Goal: Browse casually: Explore the website without a specific task or goal

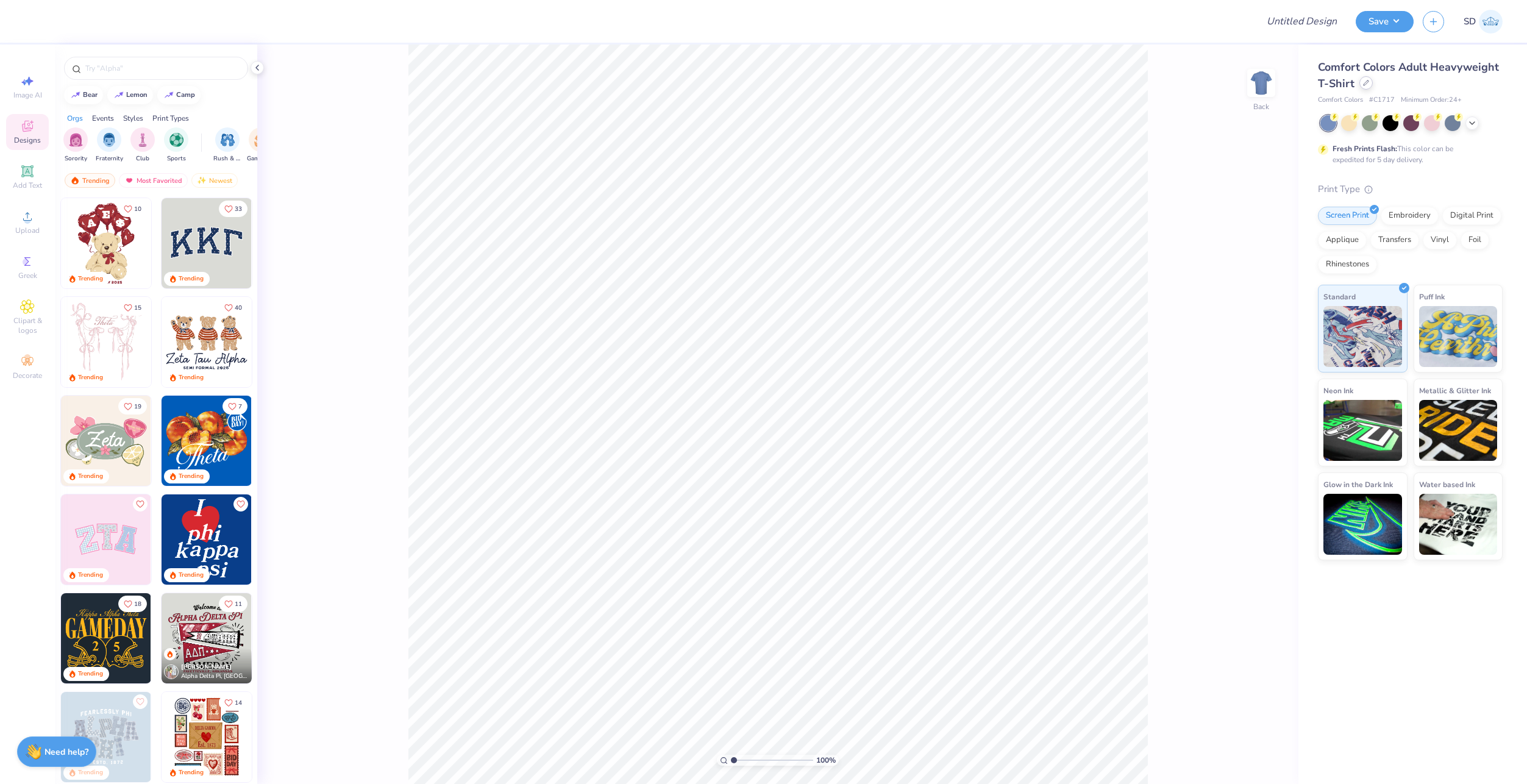
click at [1366, 85] on icon at bounding box center [1366, 83] width 6 height 6
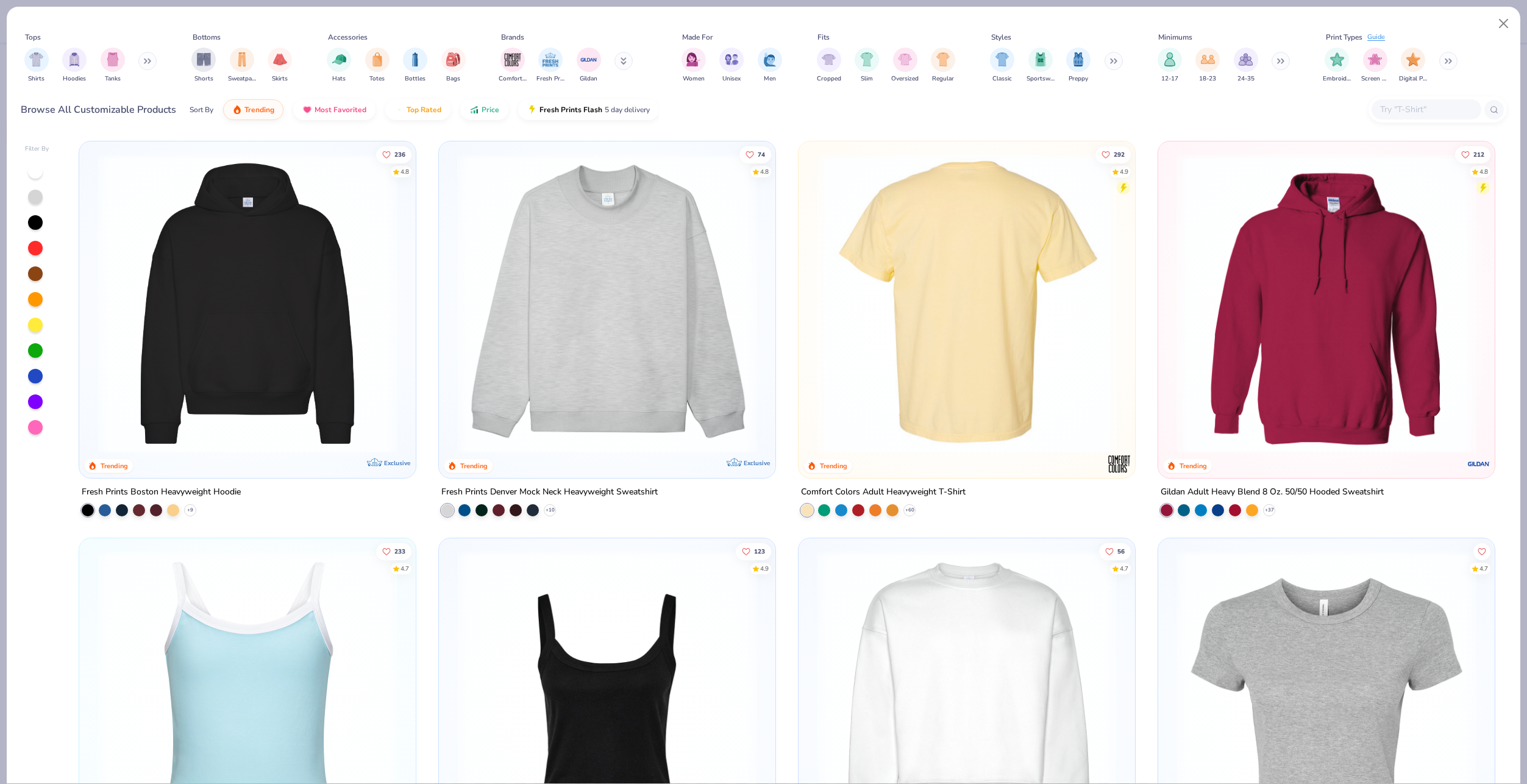
click at [811, 259] on img at bounding box center [654, 303] width 312 height 300
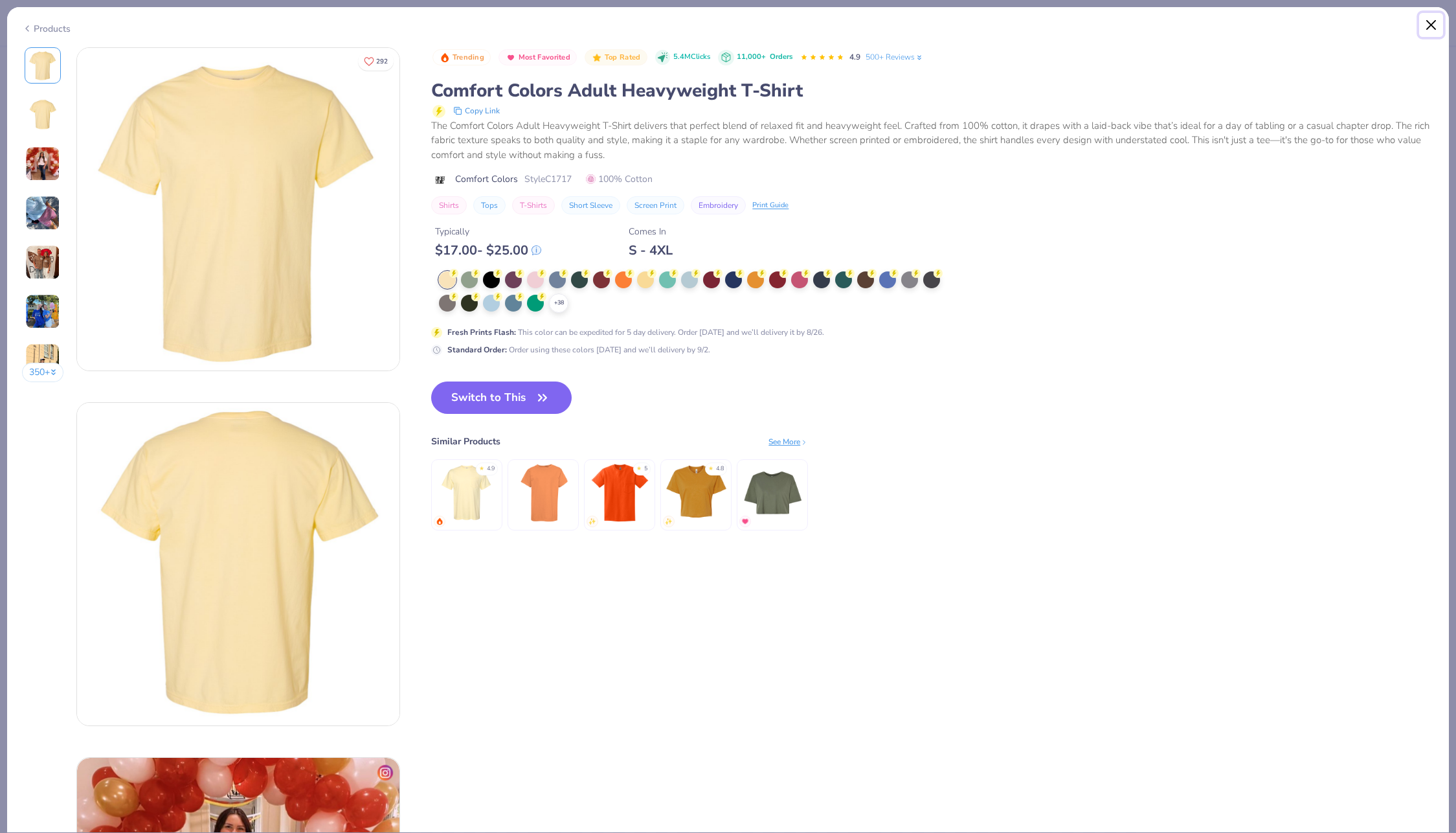
click at [1434, 28] on button "Close" at bounding box center [1431, 25] width 25 height 25
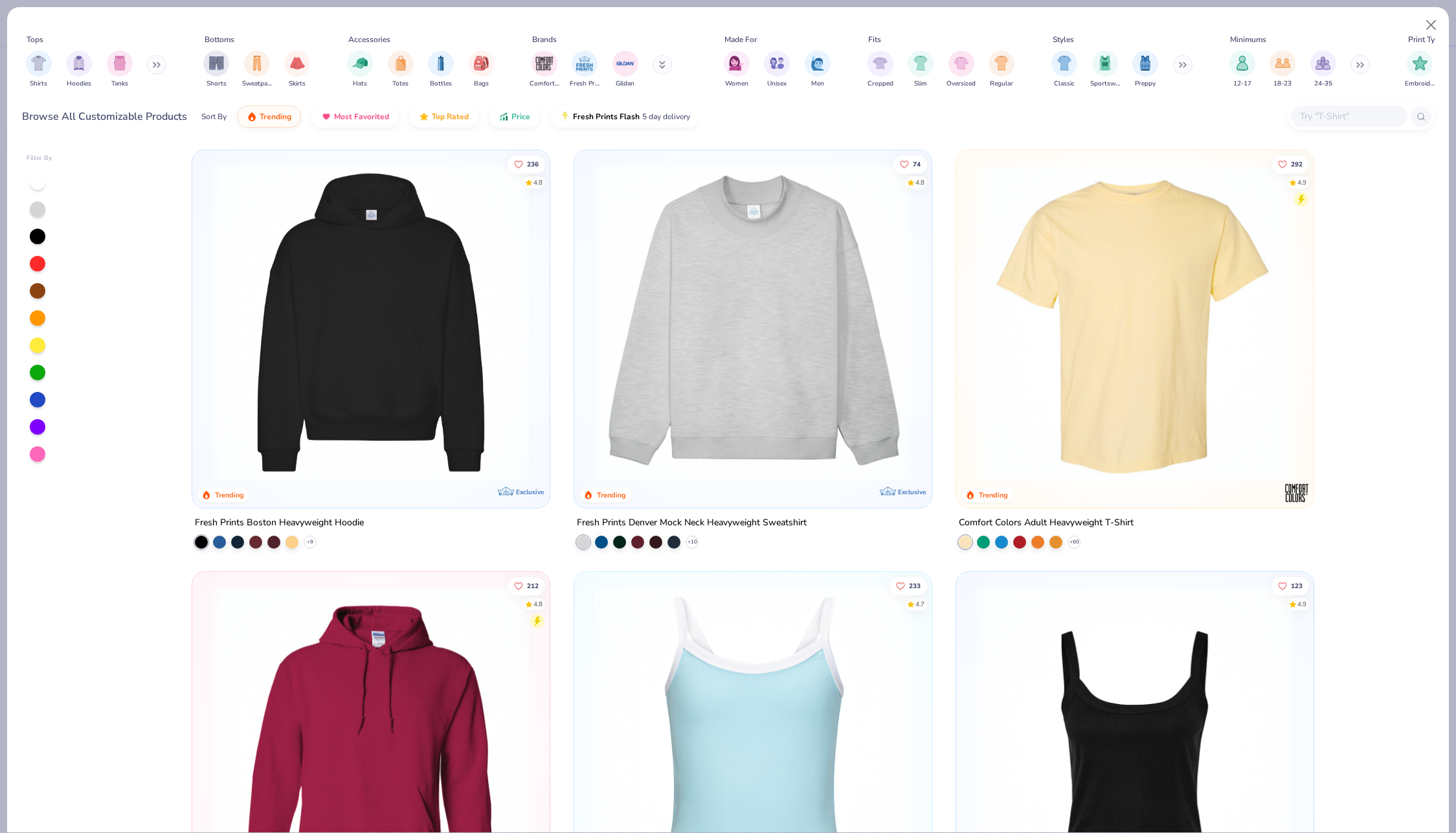
click at [1049, 221] on img at bounding box center [1135, 322] width 331 height 319
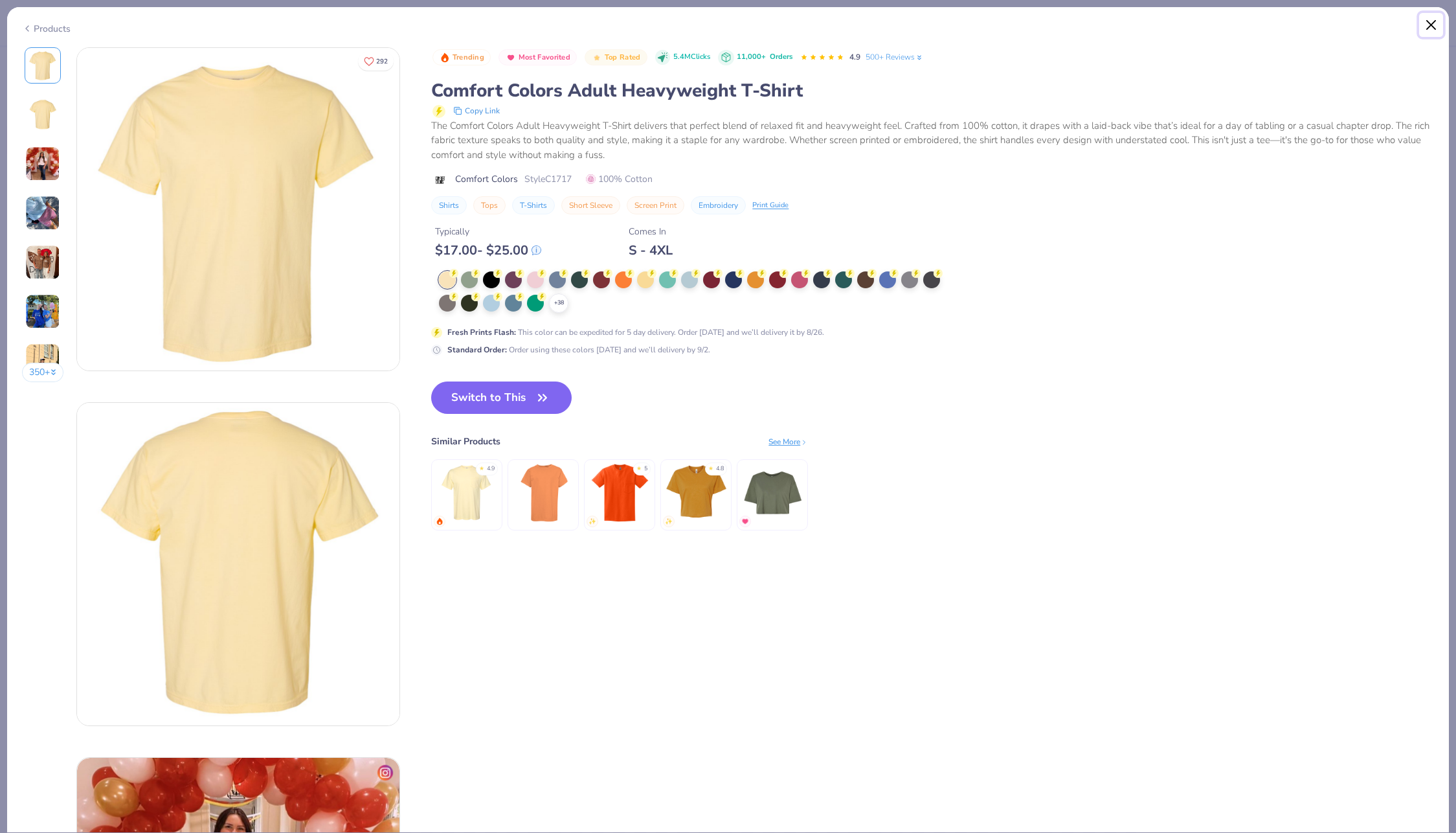
click at [1432, 22] on button "Close" at bounding box center [1431, 25] width 25 height 25
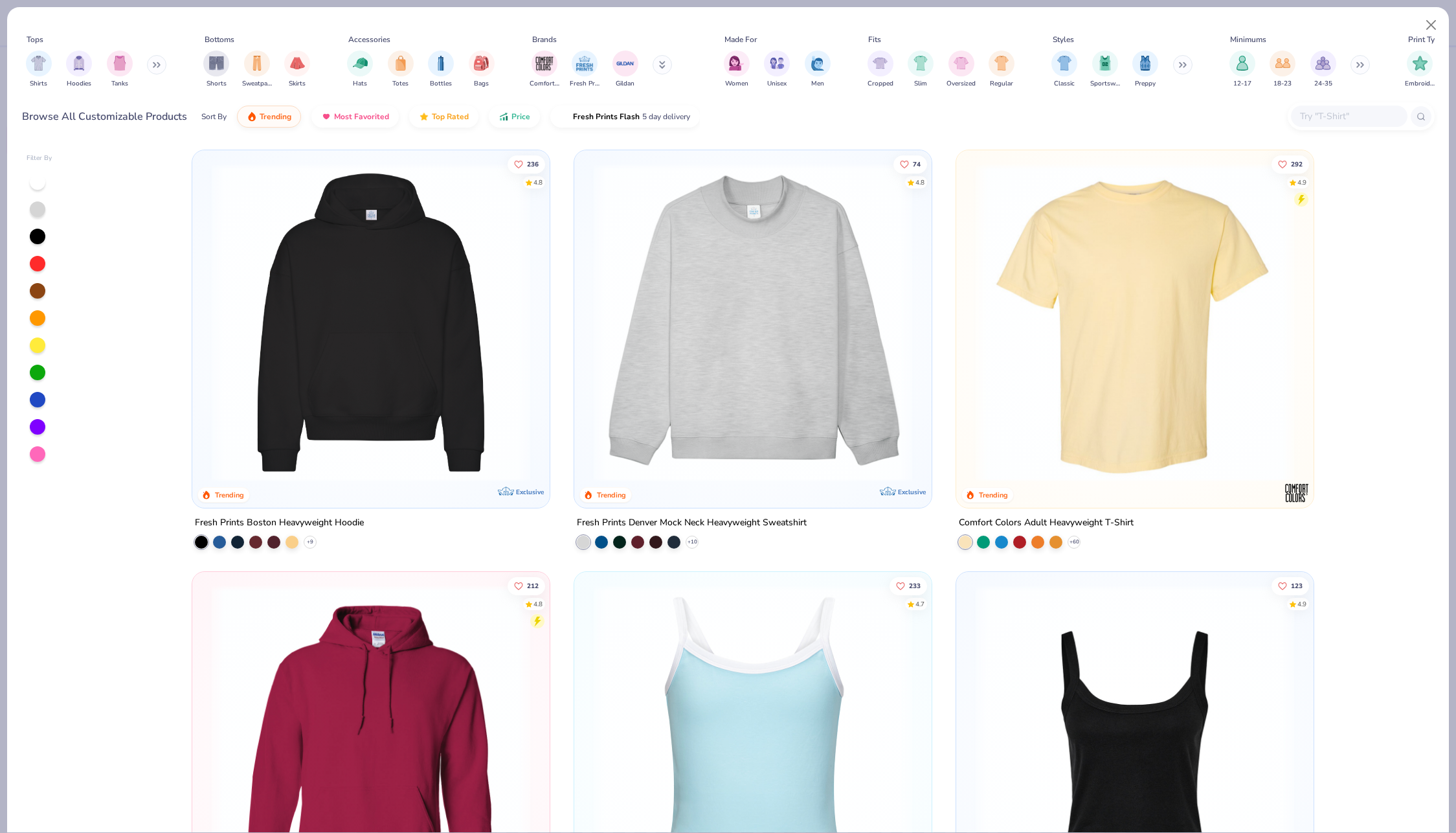
click at [684, 255] on img at bounding box center [753, 322] width 331 height 319
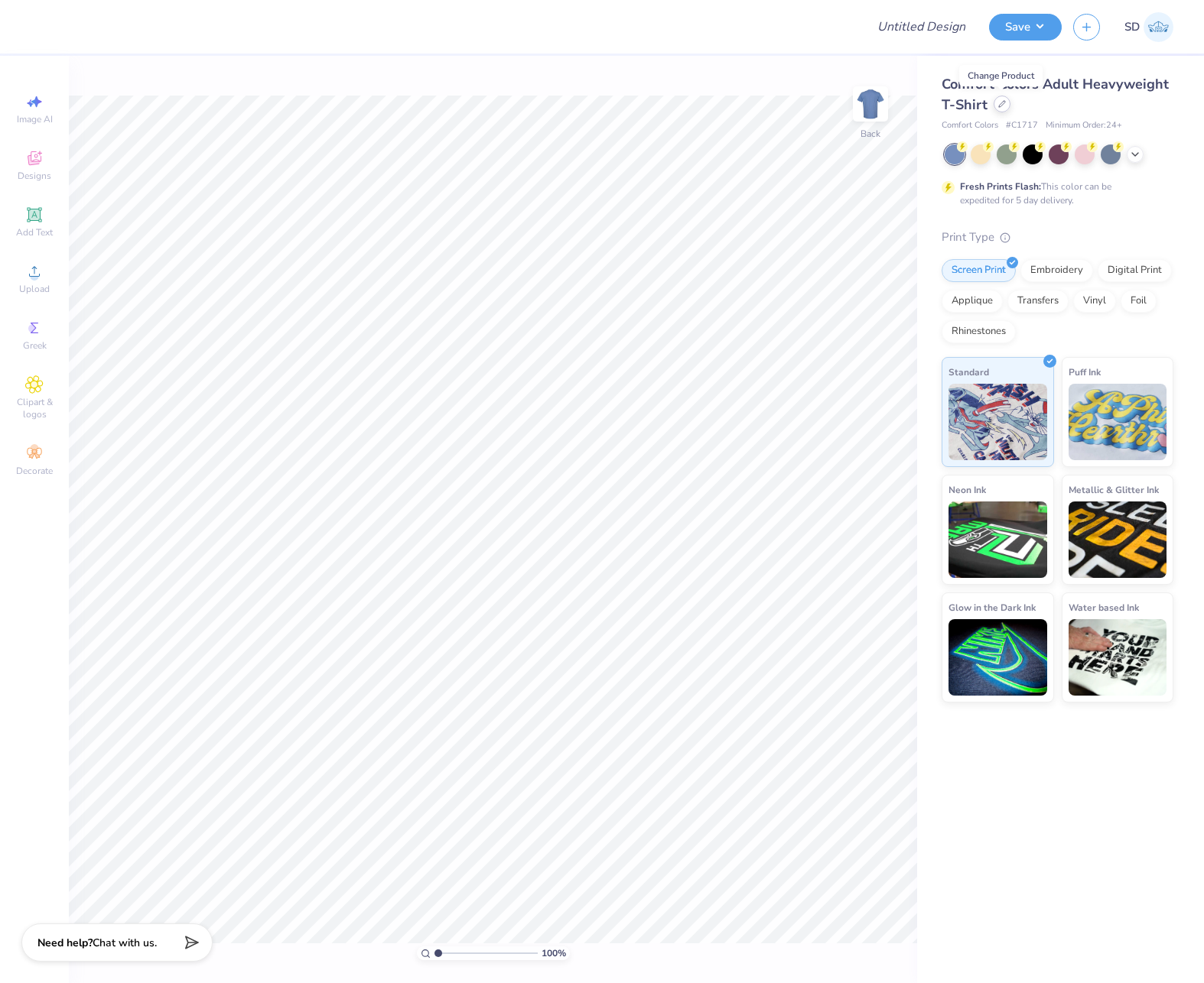
click at [731, 103] on div at bounding box center [1002, 104] width 17 height 17
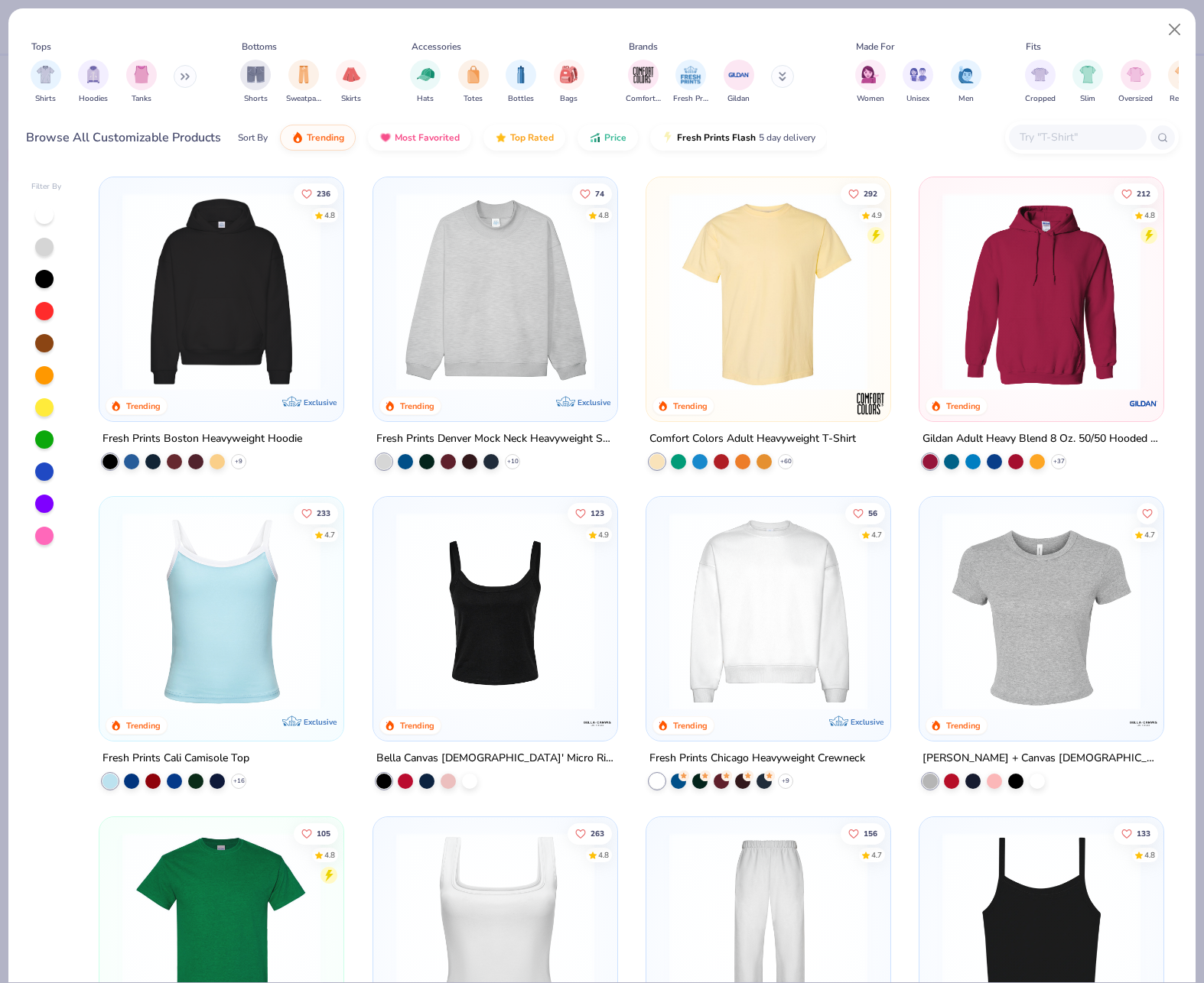
click at [177, 289] on img at bounding box center [221, 291] width 213 height 198
